Goal: Task Accomplishment & Management: Use online tool/utility

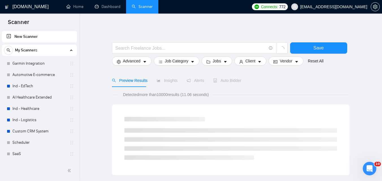
scroll to position [44, 0]
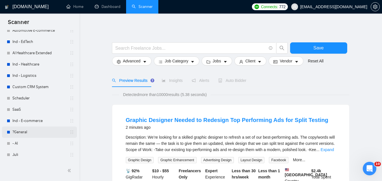
click at [27, 130] on link "?General" at bounding box center [39, 132] width 54 height 11
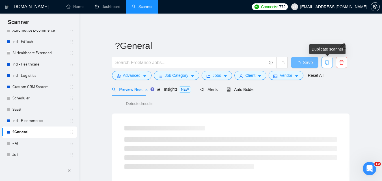
click at [327, 64] on icon "copy" at bounding box center [327, 62] width 5 height 5
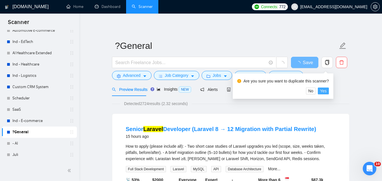
click at [322, 92] on span "Yes" at bounding box center [323, 91] width 7 height 6
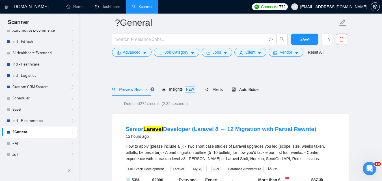
scroll to position [113, 0]
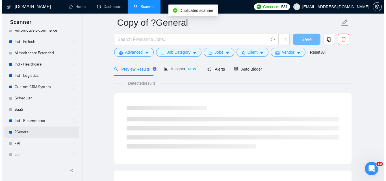
scroll to position [56, 0]
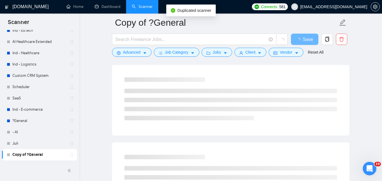
click at [27, 156] on link "Copy of ?General" at bounding box center [39, 154] width 54 height 11
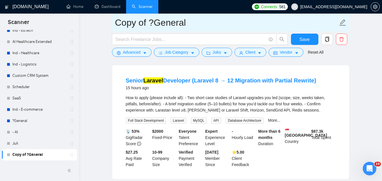
drag, startPoint x: 188, startPoint y: 22, endPoint x: 93, endPoint y: 22, distance: 95.3
type input "е"
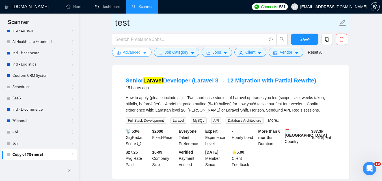
type input "test"
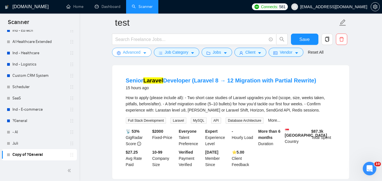
click at [131, 54] on span "Advanced" at bounding box center [132, 52] width 18 height 6
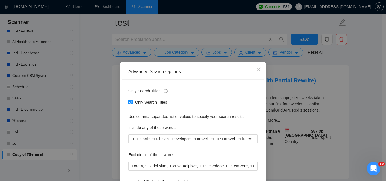
click at [155, 104] on span "Only Search Titles" at bounding box center [151, 102] width 37 height 6
click at [132, 104] on input "Only Search Titles" at bounding box center [130, 102] width 4 height 4
checkbox input "false"
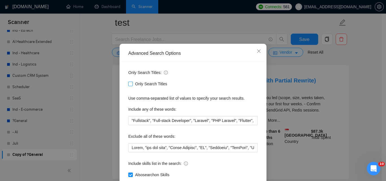
scroll to position [28, 0]
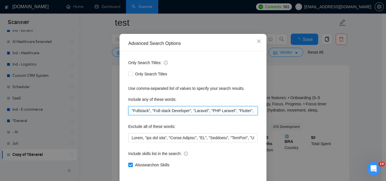
click at [152, 110] on input ""Fullstack", "Full-stack Developer", "Laravel", "PHP Laravel", "Flutter", "Cust…" at bounding box center [193, 110] width 130 height 9
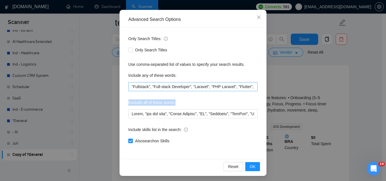
click at [152, 110] on div "Only Search Titles: Only Search Titles Use comma-separated list of values to sp…" at bounding box center [193, 93] width 143 height 132
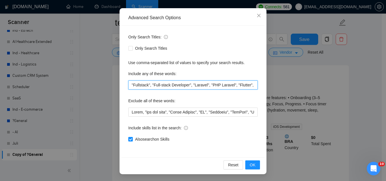
click at [160, 85] on input ""Fullstack", "Full-stack Developer", "Laravel", "PHP Laravel", "Flutter", "Cust…" at bounding box center [193, 85] width 130 height 9
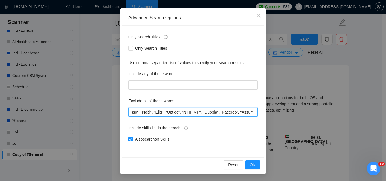
scroll to position [0, 1329]
drag, startPoint x: 225, startPoint y: 114, endPoint x: 266, endPoint y: 112, distance: 41.9
click at [266, 112] on div "Advanced Search Options Only Search Titles: Only Search Titles Use comma-separa…" at bounding box center [193, 90] width 386 height 181
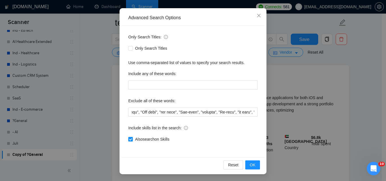
scroll to position [0, 0]
click at [239, 123] on div "Only Search Titles: Only Search Titles Use comma-separated list of values to sp…" at bounding box center [193, 92] width 143 height 132
click at [250, 167] on span "OK" at bounding box center [253, 165] width 6 height 6
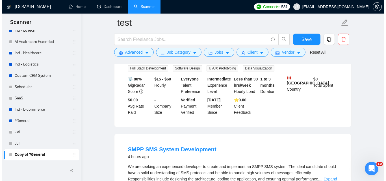
scroll to position [509, 0]
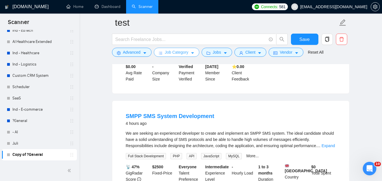
click at [171, 54] on span "Job Category" at bounding box center [176, 52] width 23 height 6
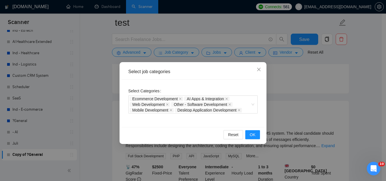
click at [104, 96] on div "Select job categories Select Categories Ecommerce Development AI Apps & Integra…" at bounding box center [193, 90] width 386 height 181
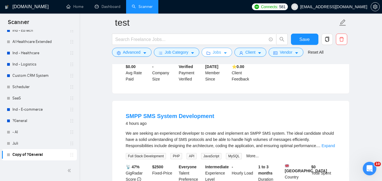
click at [217, 55] on span "Jobs" at bounding box center [217, 52] width 8 height 6
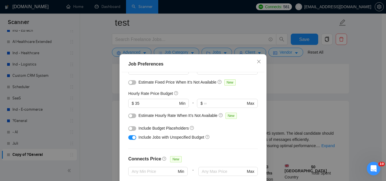
scroll to position [57, 0]
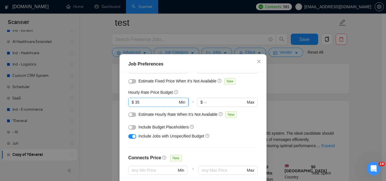
click at [140, 102] on input "35" at bounding box center [156, 102] width 43 height 6
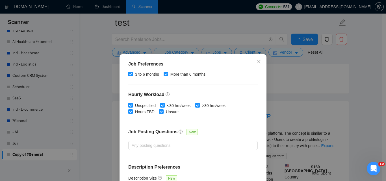
scroll to position [43, 0]
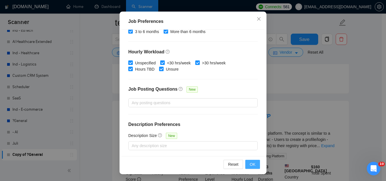
type input "30"
click at [246, 164] on button "OK" at bounding box center [252, 164] width 15 height 9
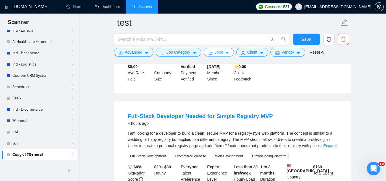
scroll to position [0, 0]
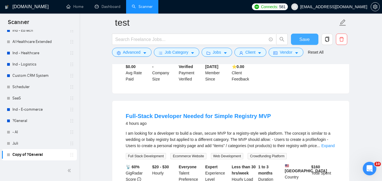
click at [305, 35] on button "Save" at bounding box center [304, 39] width 27 height 11
click at [284, 53] on span "Vendor" at bounding box center [286, 52] width 12 height 6
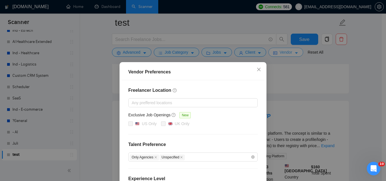
click at [284, 53] on div "Vendor Preferences Freelancer Location Any preffered locations Exclusive Job Op…" at bounding box center [193, 90] width 386 height 181
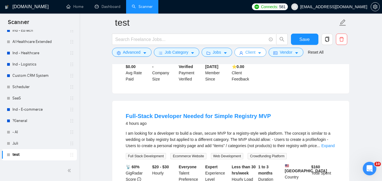
click at [248, 53] on span "Client" at bounding box center [250, 52] width 10 height 6
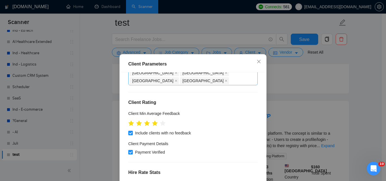
scroll to position [85, 0]
click at [152, 120] on icon "star" at bounding box center [155, 123] width 6 height 6
click at [154, 120] on icon "star" at bounding box center [155, 123] width 6 height 6
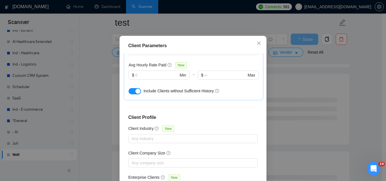
scroll to position [43, 0]
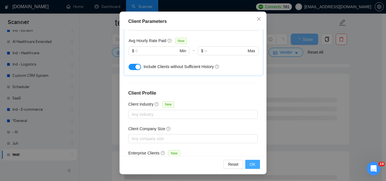
click at [250, 161] on button "OK" at bounding box center [252, 164] width 15 height 9
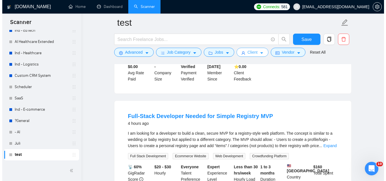
scroll to position [0, 0]
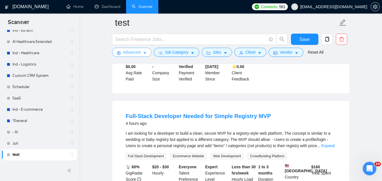
click at [135, 54] on span "Advanced" at bounding box center [132, 52] width 18 height 6
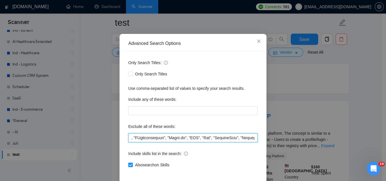
scroll to position [0, 998]
drag, startPoint x: 177, startPoint y: 137, endPoint x: 258, endPoint y: 135, distance: 81.5
click at [258, 135] on div "Only Search Titles: Only Search Titles Use comma-separated list of values to sp…" at bounding box center [193, 117] width 143 height 132
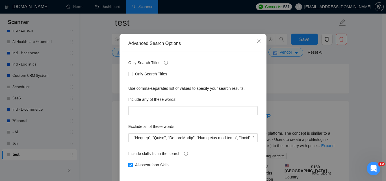
click at [222, 126] on div "Exclude all of these words:" at bounding box center [193, 127] width 130 height 11
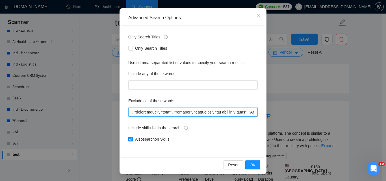
scroll to position [0, 2960]
drag, startPoint x: 152, startPoint y: 113, endPoint x: 173, endPoint y: 116, distance: 21.4
click at [173, 116] on input "text" at bounding box center [193, 112] width 130 height 9
click at [174, 109] on input "text" at bounding box center [193, 112] width 130 height 9
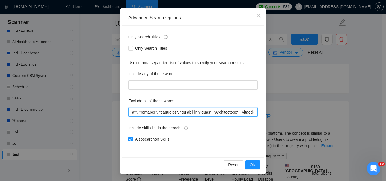
click at [222, 111] on input "text" at bounding box center [193, 112] width 130 height 9
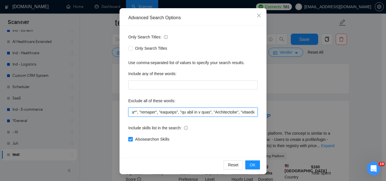
click at [222, 111] on input "text" at bounding box center [193, 112] width 130 height 9
drag, startPoint x: 232, startPoint y: 113, endPoint x: 207, endPoint y: 112, distance: 24.6
click at [207, 112] on input "text" at bounding box center [193, 112] width 130 height 9
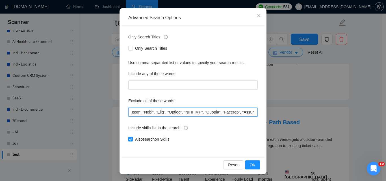
scroll to position [0, 1166]
click at [207, 112] on input "text" at bounding box center [193, 112] width 130 height 9
type input "Adult, "add our team", "Adult Content", "AR", "Airtable", "AnyDesk", "Asp.Net",…"
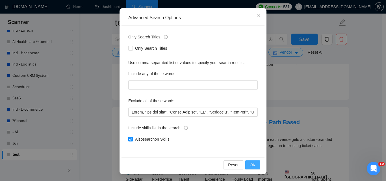
click at [254, 163] on button "OK" at bounding box center [252, 165] width 15 height 9
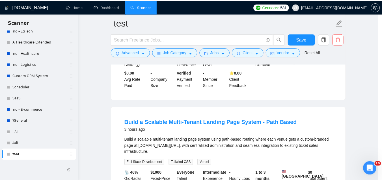
scroll to position [26, 0]
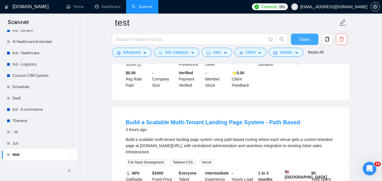
click at [299, 36] on button "Save" at bounding box center [304, 39] width 27 height 11
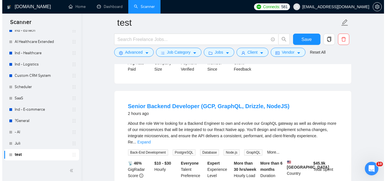
scroll to position [283, 0]
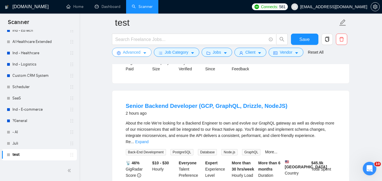
click at [122, 51] on button "Advanced" at bounding box center [132, 52] width 40 height 9
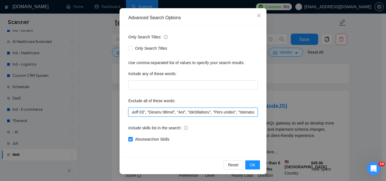
scroll to position [0, 2870]
drag, startPoint x: 167, startPoint y: 114, endPoint x: 269, endPoint y: 112, distance: 101.8
click at [269, 112] on div "Advanced Search Options Only Search Titles: Only Search Titles Use comma-separa…" at bounding box center [193, 90] width 386 height 181
click at [233, 111] on input "text" at bounding box center [193, 112] width 130 height 9
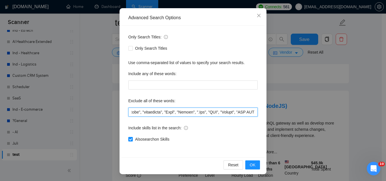
click at [233, 111] on input "text" at bounding box center [193, 112] width 130 height 9
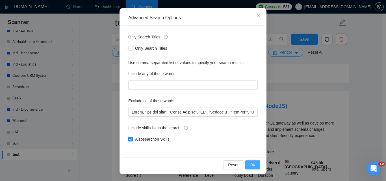
click at [250, 165] on span "OK" at bounding box center [253, 165] width 6 height 6
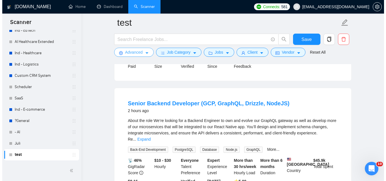
scroll to position [283, 0]
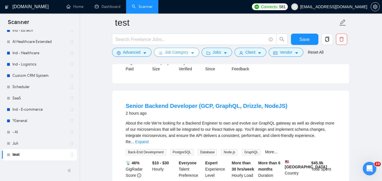
click at [175, 49] on span "Job Category" at bounding box center [176, 52] width 23 height 6
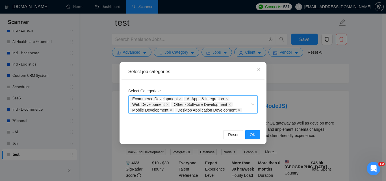
click at [241, 102] on div "Ecommerce Development AI Apps & Integration Web Development Other - Software De…" at bounding box center [190, 104] width 121 height 17
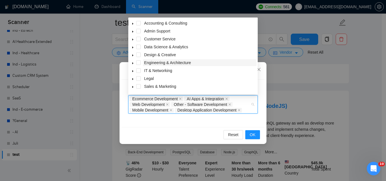
scroll to position [22, 0]
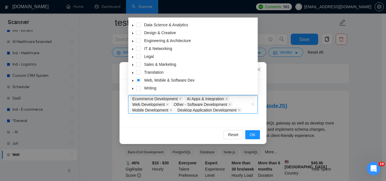
click at [132, 79] on span "caret-down" at bounding box center [132, 80] width 3 height 3
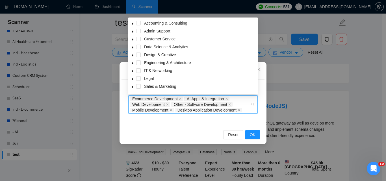
scroll to position [0, 0]
click at [252, 133] on span "OK" at bounding box center [253, 135] width 6 height 6
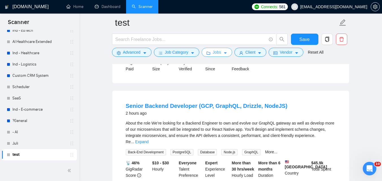
click at [207, 54] on icon "folder" at bounding box center [209, 53] width 4 height 3
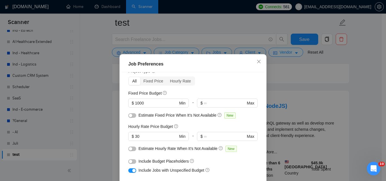
scroll to position [22, 0]
click at [129, 161] on div "button" at bounding box center [130, 161] width 3 height 3
drag, startPoint x: 144, startPoint y: 104, endPoint x: 132, endPoint y: 104, distance: 11.6
click at [132, 104] on span "$ 1000 Min" at bounding box center [158, 103] width 60 height 9
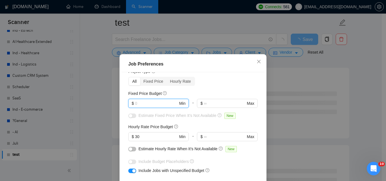
click at [215, 85] on div "All Fixed Price Hourly Rate" at bounding box center [193, 81] width 130 height 9
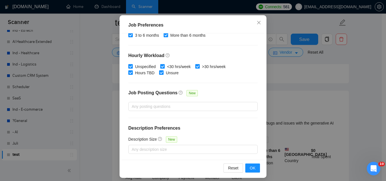
scroll to position [43, 0]
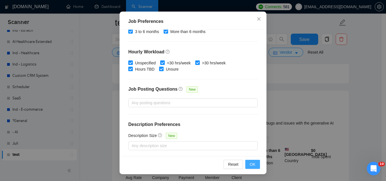
click at [251, 163] on span "OK" at bounding box center [253, 164] width 6 height 6
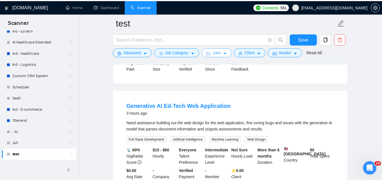
scroll to position [0, 0]
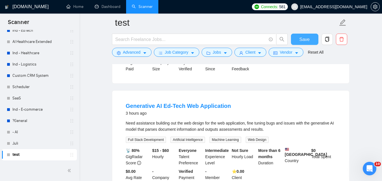
click at [299, 36] on button "Save" at bounding box center [304, 39] width 27 height 11
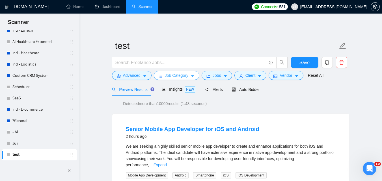
click at [193, 77] on icon "caret-down" at bounding box center [193, 76] width 4 height 4
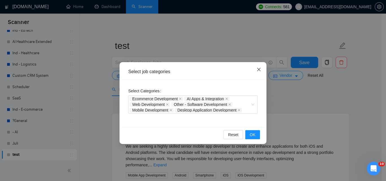
click at [257, 70] on icon "close" at bounding box center [259, 69] width 5 height 5
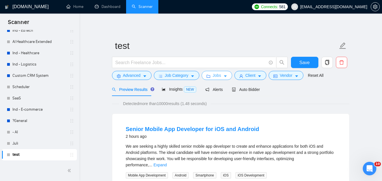
click at [217, 78] on span "Jobs" at bounding box center [217, 75] width 8 height 6
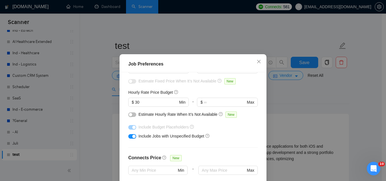
scroll to position [28, 0]
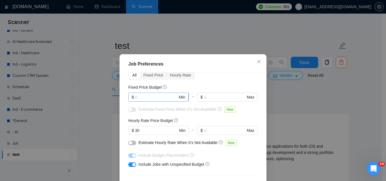
click at [156, 97] on input "text" at bounding box center [156, 97] width 43 height 6
type input "1"
click at [210, 85] on div "Fixed Price Budget" at bounding box center [193, 87] width 130 height 6
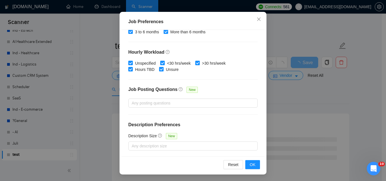
scroll to position [43, 0]
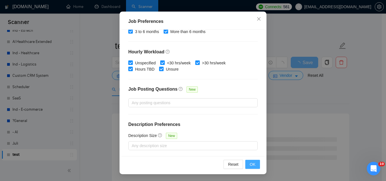
click at [250, 162] on span "OK" at bounding box center [253, 164] width 6 height 6
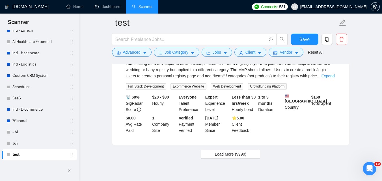
scroll to position [1219, 0]
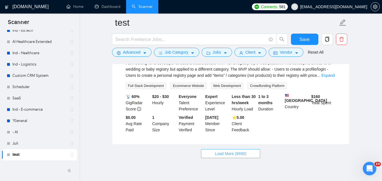
click at [211, 149] on button "Load More (9990)" at bounding box center [230, 153] width 59 height 9
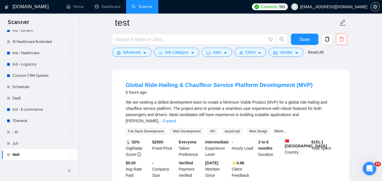
scroll to position [2435, 0]
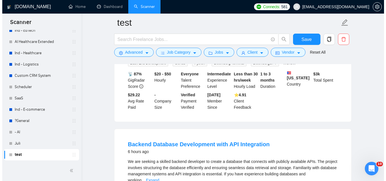
scroll to position [2633, 0]
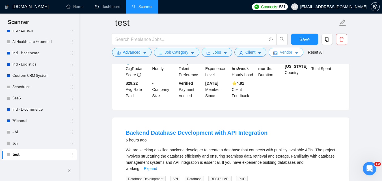
click at [273, 55] on icon "idcard" at bounding box center [275, 53] width 4 height 3
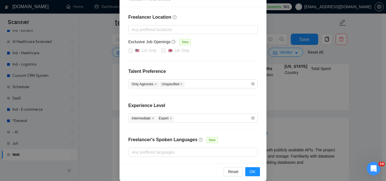
scroll to position [80, 0]
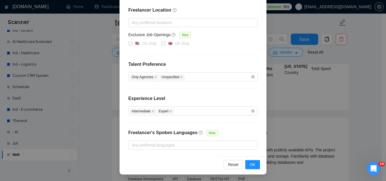
click at [351, 113] on div "Vendor Preferences Freelancer Location Any preffered locations Exclusive Job Op…" at bounding box center [193, 90] width 386 height 181
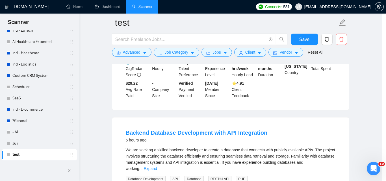
scroll to position [52, 0]
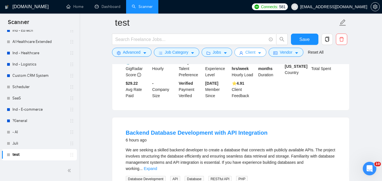
click at [263, 54] on button "Client" at bounding box center [250, 52] width 32 height 9
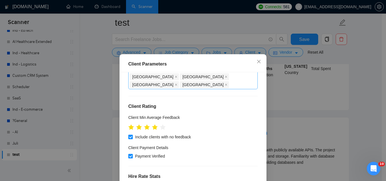
scroll to position [85, 0]
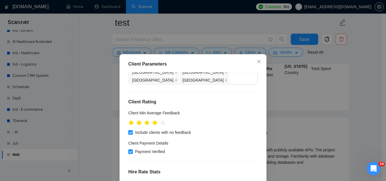
click at [133, 149] on span "Payment Verified" at bounding box center [150, 152] width 35 height 6
click at [132, 150] on input "Payment Verified" at bounding box center [130, 152] width 4 height 4
checkbox input "false"
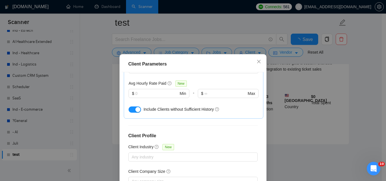
scroll to position [43, 0]
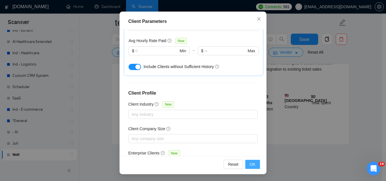
click at [248, 165] on button "OK" at bounding box center [252, 164] width 15 height 9
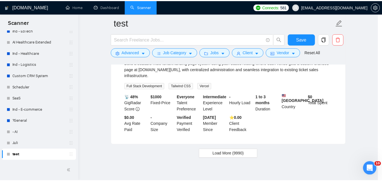
scroll to position [23, 0]
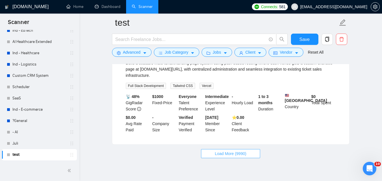
click at [228, 151] on span "Load More (9990)" at bounding box center [230, 154] width 31 height 6
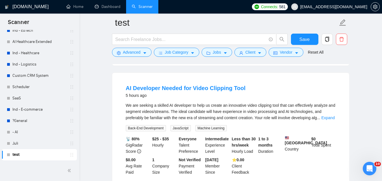
scroll to position [2465, 0]
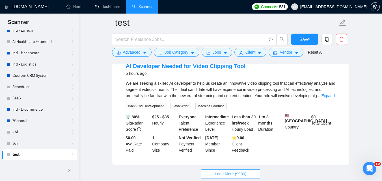
click at [228, 171] on span "Load More (9980)" at bounding box center [230, 174] width 31 height 6
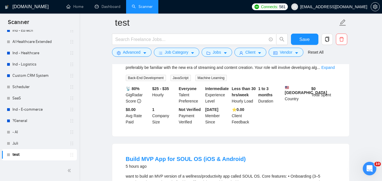
scroll to position [2267, 0]
